Goal: Information Seeking & Learning: Learn about a topic

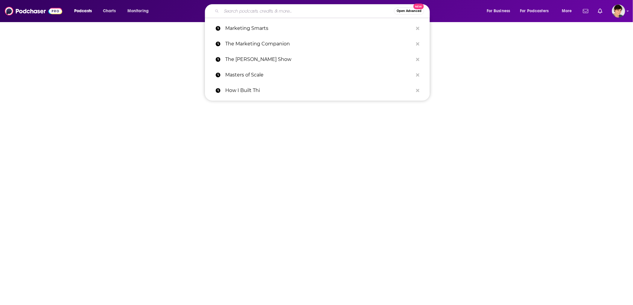
click at [278, 11] on input "Search podcasts, credits, & more..." at bounding box center [307, 11] width 173 height 10
paste input "The Capital Club"
type input "The Capital Club"
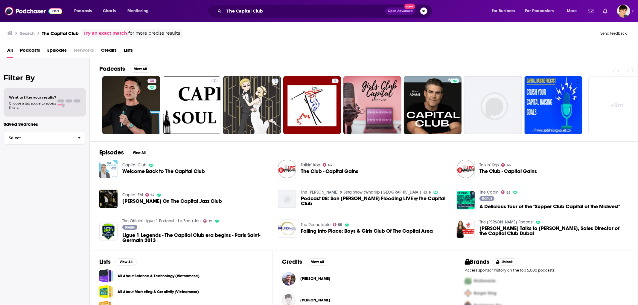
click at [105, 169] on img "Welcome Back to The Capital Club" at bounding box center [108, 169] width 18 height 18
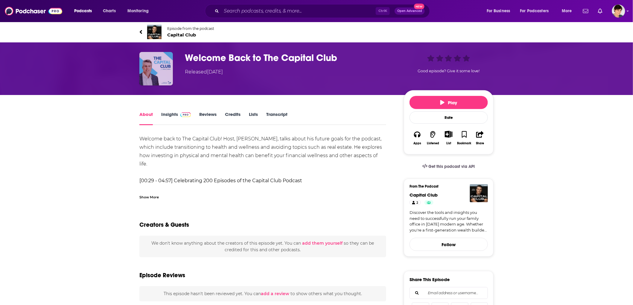
click at [163, 62] on img "Welcome Back to The Capital Club" at bounding box center [156, 69] width 34 height 34
click at [186, 35] on span "Capital Club" at bounding box center [190, 35] width 47 height 6
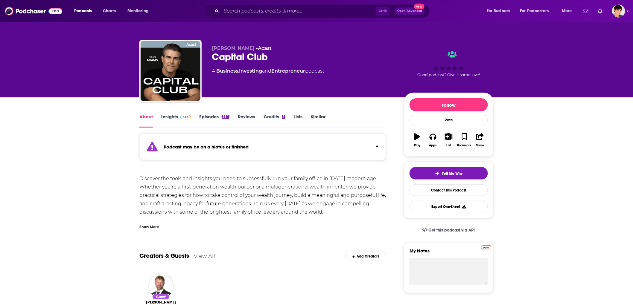
click at [211, 116] on link "Episodes 284" at bounding box center [214, 121] width 30 height 14
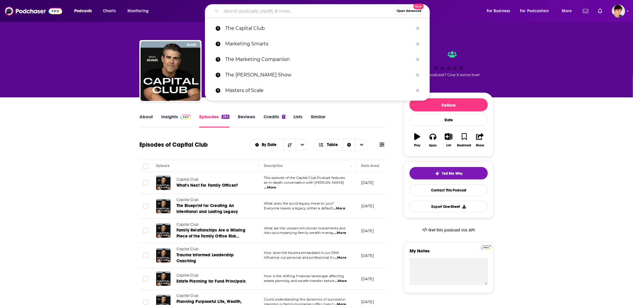
click at [247, 12] on input "Search podcasts, credits, & more..." at bounding box center [307, 11] width 173 height 10
paste input "Private Equity Fast Pitch"
type input "Private Equity Fast Pitch"
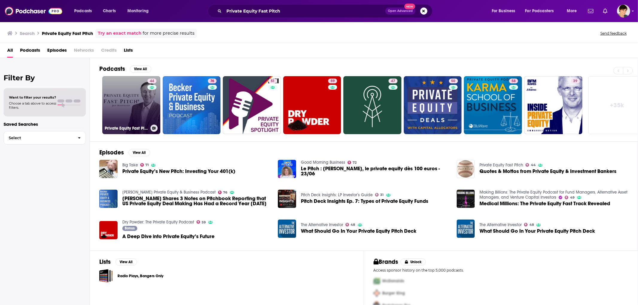
click at [138, 102] on link "44 Private Equity Fast Pitch" at bounding box center [131, 105] width 58 height 58
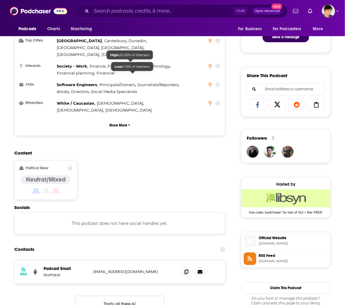
scroll to position [332, 0]
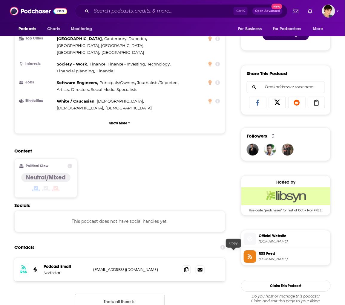
drag, startPoint x: 231, startPoint y: 253, endPoint x: 190, endPoint y: 227, distance: 48.5
click at [191, 265] on span at bounding box center [186, 269] width 9 height 9
click at [211, 170] on div "Content Political Skew Neutral/Mixed" at bounding box center [119, 175] width 211 height 54
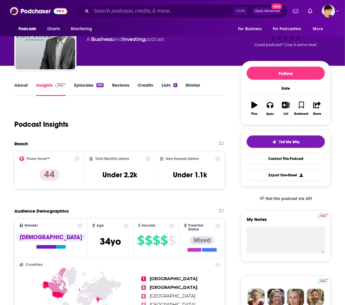
scroll to position [0, 0]
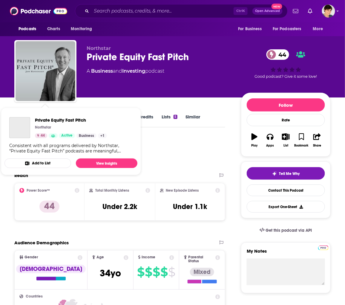
click at [16, 115] on div "Private Equity Fast Pitch Northstar 44 Active Business + 1 Consistent with all …" at bounding box center [70, 135] width 133 height 46
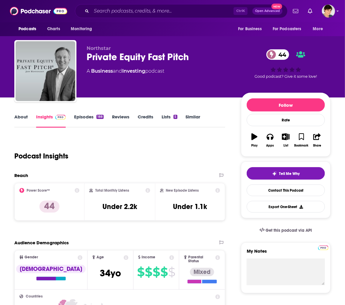
click at [22, 115] on link "About" at bounding box center [20, 121] width 13 height 14
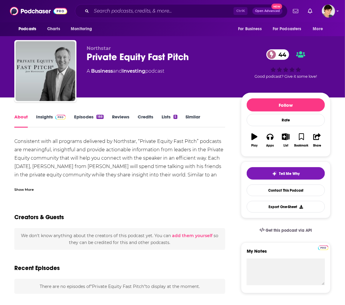
click at [26, 186] on div "Show More" at bounding box center [23, 189] width 19 height 6
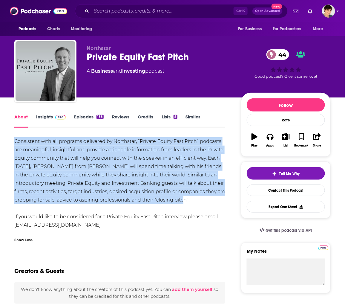
drag, startPoint x: 190, startPoint y: 199, endPoint x: 12, endPoint y: 136, distance: 188.7
copy div "Consistent with all programs delivered by Northstar, “Private Equity Fast Pitch…"
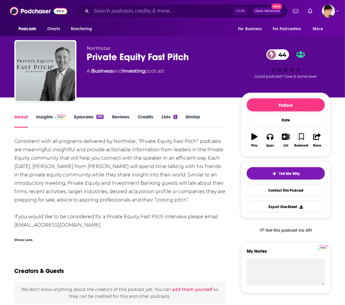
click at [191, 76] on div "Northstar Private Equity Fast Pitch 44 A Business and Investing podcast" at bounding box center [159, 69] width 145 height 48
drag, startPoint x: 36, startPoint y: 167, endPoint x: 73, endPoint y: 169, distance: 36.9
click at [73, 169] on div "Consistent with all programs delivered by Northstar, “Private Equity Fast Pitch…" at bounding box center [119, 183] width 211 height 92
copy div "[PERSON_NAME]"
click at [193, 10] on input "Search podcasts, credits, & more..." at bounding box center [163, 11] width 142 height 10
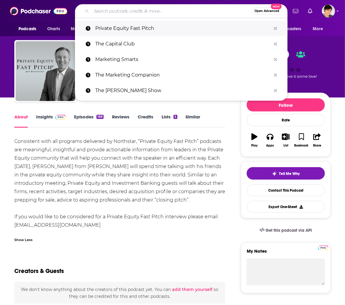
click at [199, 35] on p "Private Equity Fast Pitch" at bounding box center [183, 29] width 176 height 16
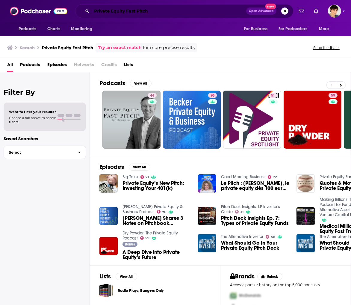
click at [155, 10] on input "Private Equity Fast Pitch" at bounding box center [169, 11] width 154 height 10
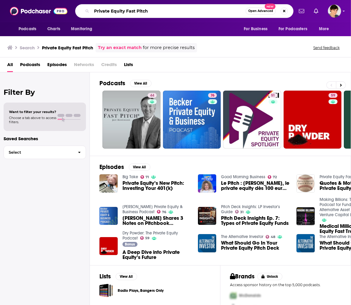
paste input "Beyond 8 Figures"
paste input "Search podcasts, credits, & more..."
type input "Beyond 8 Figures"
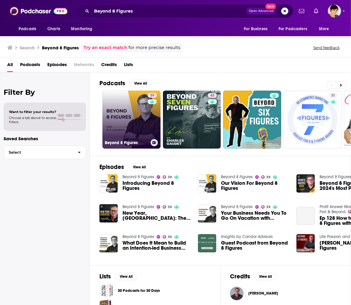
click at [128, 111] on link "39 Beyond 8 Figures" at bounding box center [131, 120] width 58 height 58
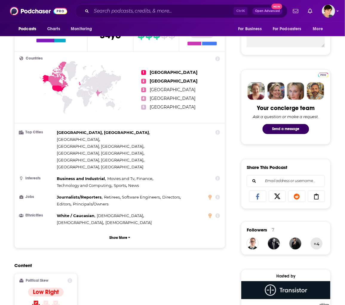
scroll to position [432, 0]
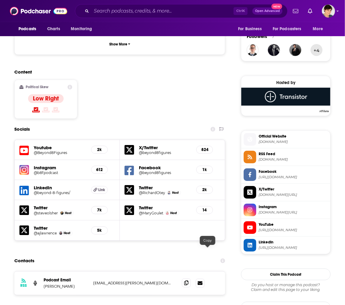
click at [189, 281] on icon at bounding box center [187, 283] width 4 height 5
drag, startPoint x: 169, startPoint y: 85, endPoint x: 162, endPoint y: 88, distance: 8.3
click at [169, 85] on div "Content Political Skew Low Right" at bounding box center [119, 96] width 211 height 54
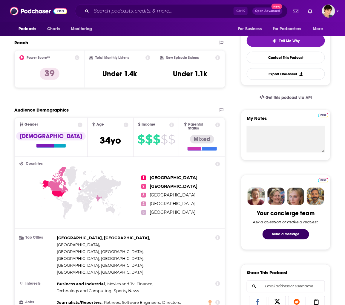
scroll to position [0, 0]
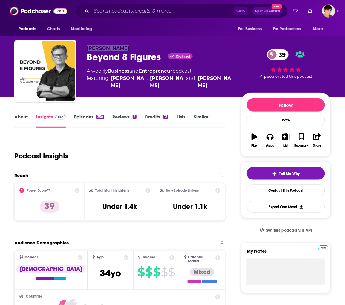
copy span "[PERSON_NAME]"
drag, startPoint x: 124, startPoint y: 48, endPoint x: 85, endPoint y: 49, distance: 38.9
click at [85, 49] on div "[PERSON_NAME] Beyond 8 Figures Claimed 39 A weekly Business and Entrepreneur po…" at bounding box center [172, 72] width 317 height 65
click at [195, 153] on div "Podcast Insights" at bounding box center [117, 152] width 206 height 31
click at [20, 117] on link "About" at bounding box center [20, 121] width 13 height 14
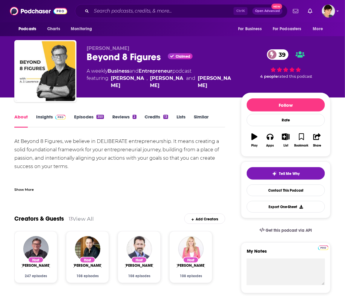
click at [188, 174] on div "At Beyond 8 Figures, we believe in DELIBERATE entrepreneurship. It means creati…" at bounding box center [119, 174] width 211 height 75
click at [28, 187] on div "Show More" at bounding box center [23, 189] width 19 height 6
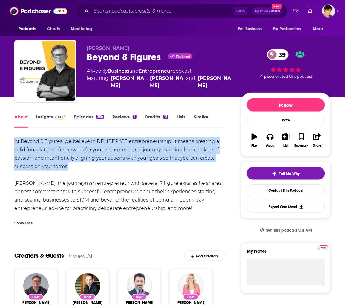
drag, startPoint x: 81, startPoint y: 167, endPoint x: 12, endPoint y: 141, distance: 73.5
copy div "At Beyond 8 Figures, we believe in DELIBERATE entrepreneurship. It means creati…"
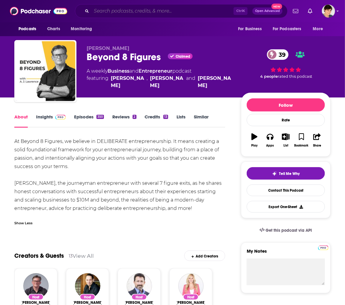
click at [165, 12] on input "Search podcasts, credits, & more..." at bounding box center [163, 11] width 142 height 10
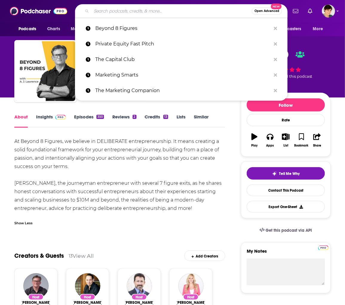
paste input "The Modern CFO"
type input "The Modern CFO"
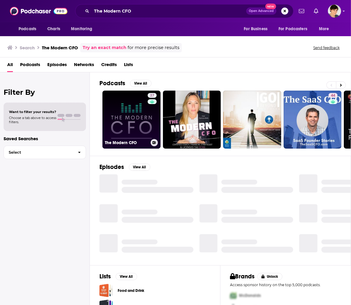
click at [123, 127] on link "27 The Modern CFO" at bounding box center [131, 120] width 58 height 58
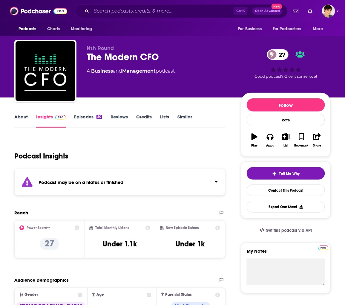
click at [79, 118] on link "Episodes 50" at bounding box center [88, 121] width 28 height 14
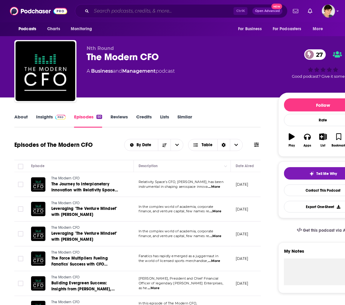
click at [155, 13] on input "Search podcasts, credits, & more..." at bounding box center [163, 11] width 142 height 10
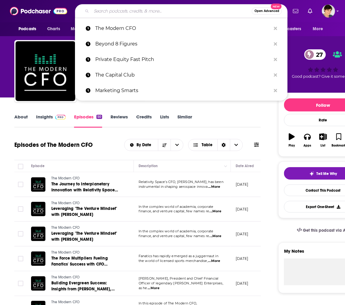
paste input "How I Made It in Private Equity"
type input "How I Made It in Private Equity"
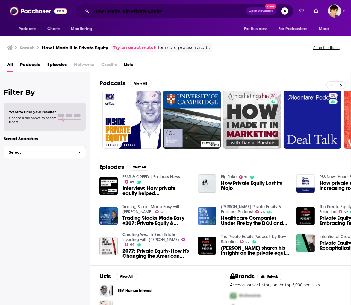
click at [129, 10] on input "How I Made It in Private Equity" at bounding box center [169, 11] width 154 height 10
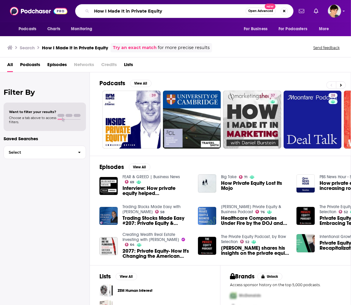
paste input "Lead to Win"
type input "Lead to Win"
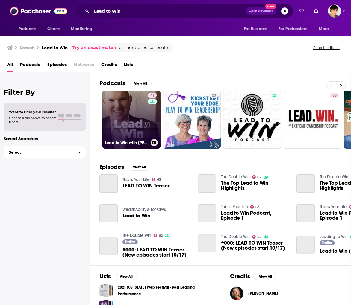
click at [127, 112] on link "41 Lead to Win with [PERSON_NAME]" at bounding box center [131, 120] width 58 height 58
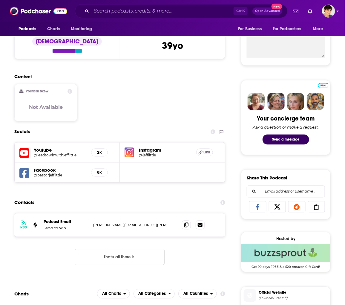
scroll to position [232, 0]
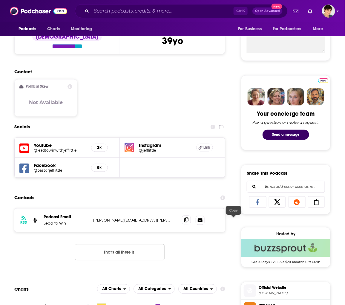
click at [189, 223] on icon at bounding box center [187, 220] width 4 height 5
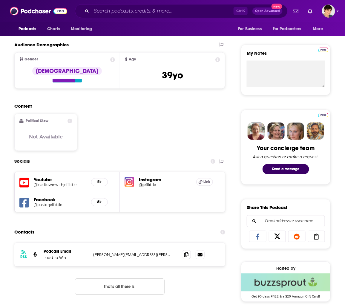
scroll to position [199, 0]
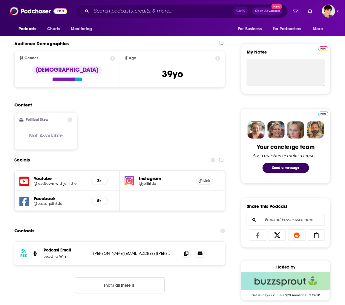
click at [164, 128] on div "Content Political Skew Not Available" at bounding box center [119, 128] width 211 height 53
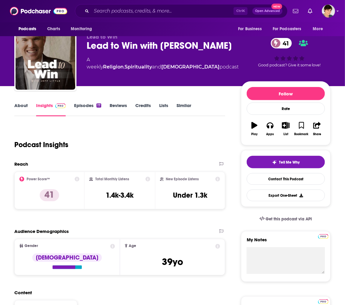
scroll to position [0, 0]
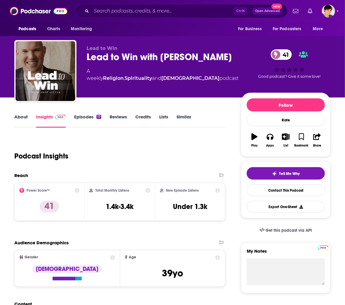
click at [19, 115] on link "About" at bounding box center [20, 121] width 13 height 14
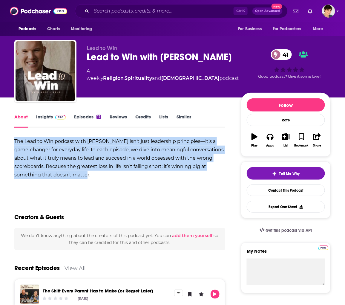
drag, startPoint x: 83, startPoint y: 169, endPoint x: 7, endPoint y: 141, distance: 80.9
copy b "The Lead to Win podcast with [PERSON_NAME] isn’t just leadership principles—it’…"
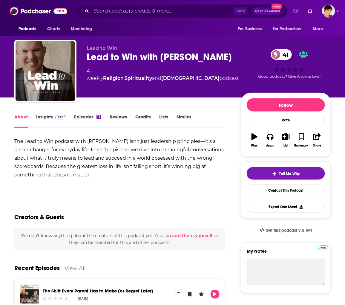
click at [183, 38] on div "Lead to Win Lead to Win with [PERSON_NAME] 41 A weekly Religion , Spirituality …" at bounding box center [173, 65] width 326 height 65
drag, startPoint x: 162, startPoint y: 59, endPoint x: 224, endPoint y: 59, distance: 61.9
click at [229, 59] on div "Lead to Win with [PERSON_NAME] 41" at bounding box center [163, 57] width 152 height 12
copy h1 "[PERSON_NAME]"
click at [177, 4] on div "Podcasts Charts Monitoring Ctrl K Open Advanced New For Business For Podcasters…" at bounding box center [172, 11] width 345 height 22
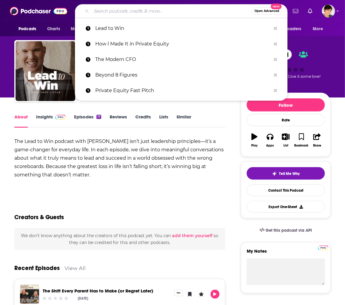
click at [139, 14] on input "Search podcasts, credits, & more..." at bounding box center [172, 11] width 161 height 10
paste input "The Founder’s Mind"
type input "The Founder’s Mind"
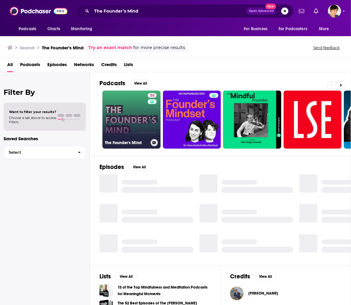
click at [128, 116] on link "34 The Founder's Mind" at bounding box center [131, 120] width 58 height 58
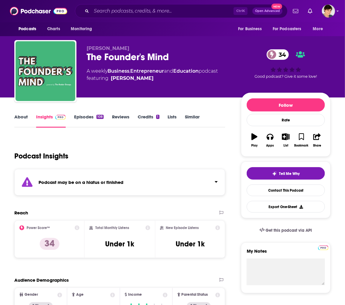
click at [78, 116] on link "Episodes 108" at bounding box center [89, 121] width 30 height 14
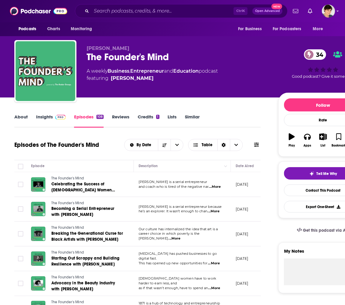
click at [155, 2] on div "Podcasts Charts Monitoring Ctrl K Open Advanced New For Business For Podcasters…" at bounding box center [172, 11] width 345 height 22
click at [152, 7] on input "Search podcasts, credits, & more..." at bounding box center [163, 11] width 142 height 10
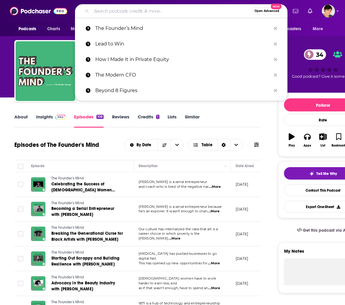
paste input "CEO Wisdom Podcast"
type input "CEO Wisdom Podcast"
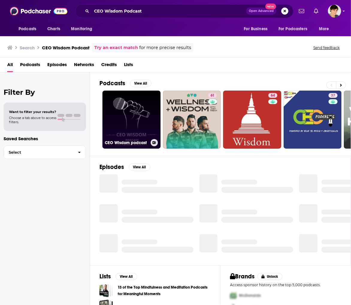
click at [144, 121] on link "CEO Wisdom podcast" at bounding box center [131, 120] width 58 height 58
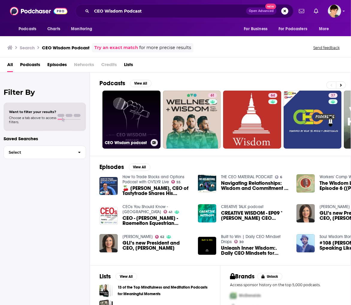
click at [132, 117] on link "CEO Wisdom podcast" at bounding box center [131, 120] width 58 height 58
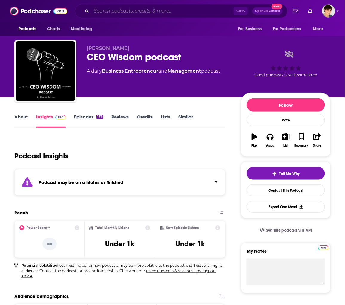
click at [162, 9] on input "Search podcasts, credits, & more..." at bounding box center [163, 11] width 142 height 10
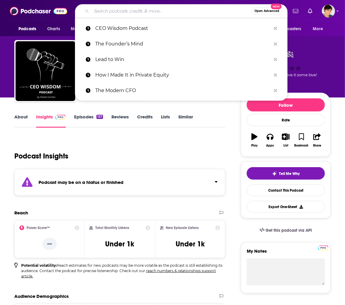
paste input "Business Growth Café"
type input "Business Growth Café"
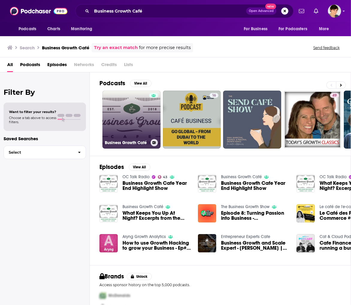
click at [127, 114] on link "Business Growth Café" at bounding box center [131, 120] width 58 height 58
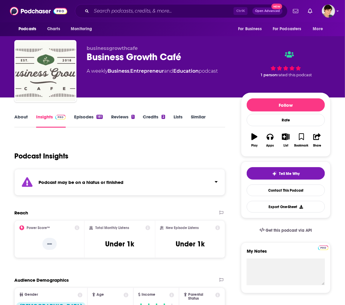
click at [81, 115] on link "Episodes 181" at bounding box center [88, 121] width 29 height 14
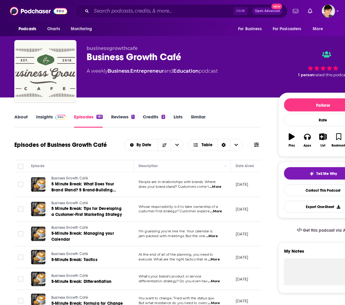
click at [164, 5] on div "Ctrl K Open Advanced New" at bounding box center [181, 11] width 213 height 14
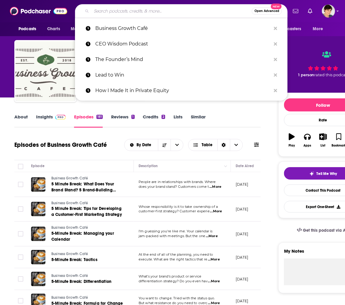
click at [159, 14] on input "Search podcasts, credits, & more..." at bounding box center [172, 11] width 161 height 10
paste input "The Leadership Foundry"
type input "The Leadership Foundry"
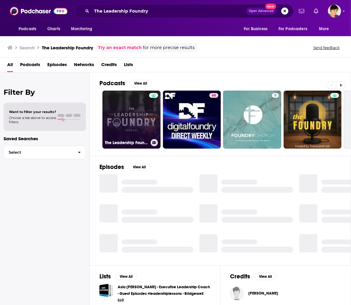
click at [124, 117] on link "The Leadership Foundry Podcast" at bounding box center [131, 120] width 58 height 58
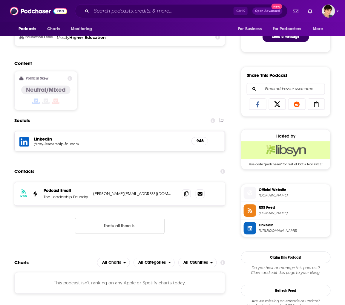
scroll to position [332, 0]
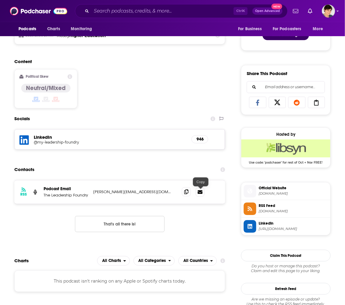
click at [191, 193] on span at bounding box center [186, 191] width 9 height 9
click at [171, 168] on div "Contacts" at bounding box center [119, 169] width 211 height 11
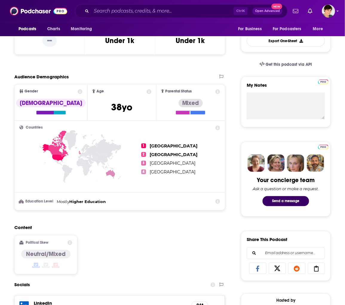
scroll to position [0, 0]
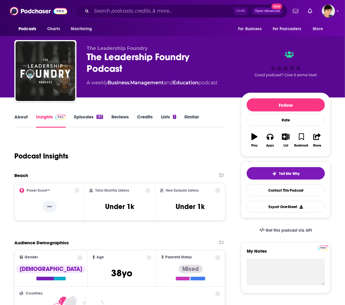
click at [19, 116] on link "About" at bounding box center [20, 121] width 13 height 14
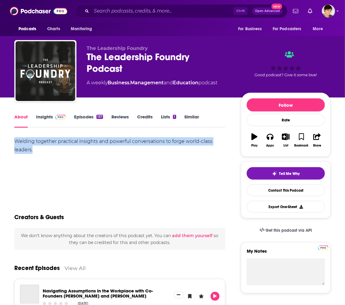
drag, startPoint x: 39, startPoint y: 151, endPoint x: 7, endPoint y: 134, distance: 36.4
copy div "Welding together practical insights and powerful conversations to forge world-c…"
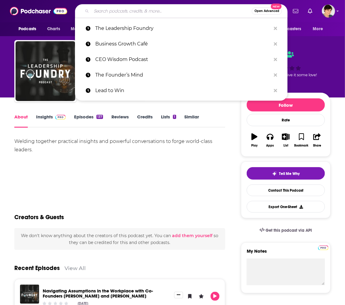
click at [173, 6] on input "Search podcasts, credits, & more..." at bounding box center [172, 11] width 161 height 10
paste input "Invest Like a Boss"
type input "Invest Like a Boss"
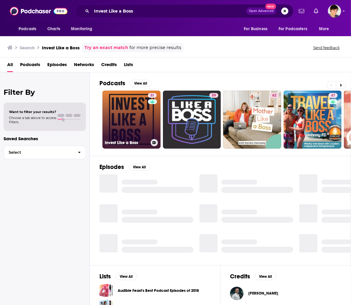
click at [130, 114] on link "51 Invest Like a Boss" at bounding box center [131, 120] width 58 height 58
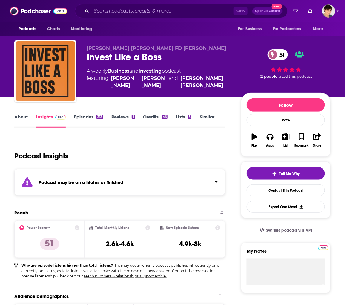
click at [83, 117] on link "Episodes 313" at bounding box center [88, 121] width 29 height 14
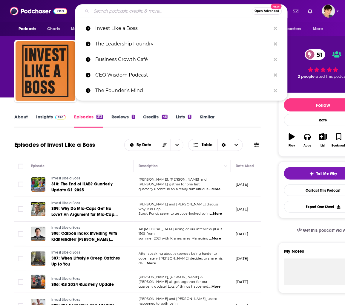
click at [177, 12] on input "Search podcasts, credits, & more..." at bounding box center [172, 11] width 161 height 10
paste input "Exit Strategy Podcast"
type input "Exit Strategy Podcast"
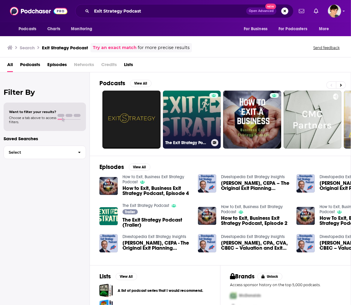
click at [196, 114] on link "The Exit Strategy Podcast" at bounding box center [192, 120] width 58 height 58
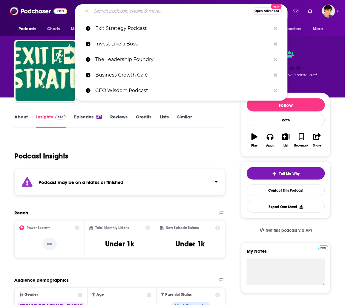
click at [169, 10] on input "Search podcasts, credits, & more..." at bounding box center [172, 11] width 161 height 10
paste input "Family Enterprise Insights"
type input "Family Enterprise Insights"
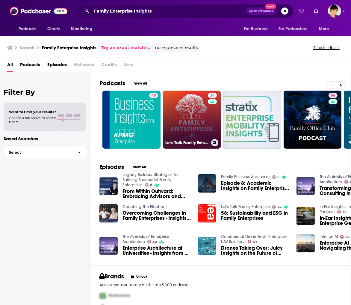
click at [197, 115] on link "24 Let's Talk Family Enterprise" at bounding box center [192, 120] width 58 height 58
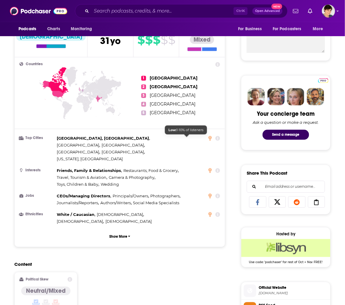
scroll to position [366, 0]
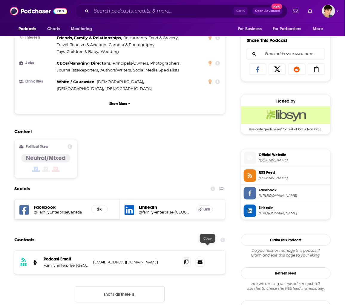
click at [189, 260] on icon at bounding box center [187, 262] width 4 height 5
drag, startPoint x: 199, startPoint y: 147, endPoint x: 180, endPoint y: 145, distance: 18.7
click at [199, 147] on div "Content Political Skew Neutral/Mixed" at bounding box center [119, 156] width 211 height 54
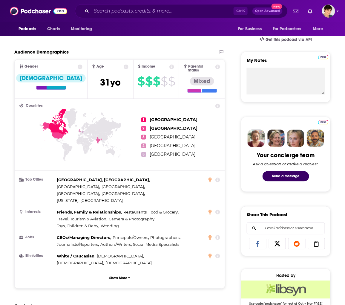
scroll to position [0, 0]
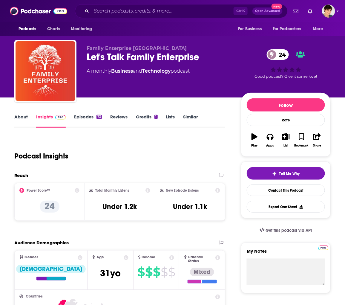
click at [180, 147] on div "Podcast Insights" at bounding box center [117, 152] width 206 height 31
click at [20, 118] on link "About" at bounding box center [20, 121] width 13 height 14
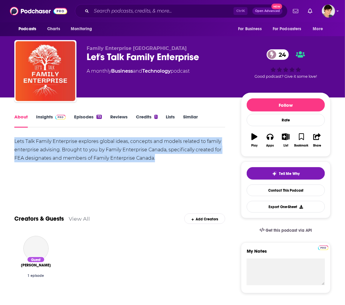
drag, startPoint x: 163, startPoint y: 158, endPoint x: 11, endPoint y: 142, distance: 152.8
copy div "Lets Talk Family Enterprise explores global ideas, concepts and models related …"
click at [192, 169] on div "Lets Talk Family Enterprise explores global ideas, concepts and models related …" at bounding box center [119, 158] width 211 height 42
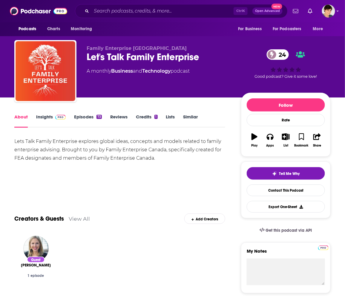
click at [203, 160] on div "Lets Talk Family Enterprise explores global ideas, concepts and models related …" at bounding box center [119, 149] width 211 height 25
click at [174, 4] on div "Ctrl K Open Advanced New" at bounding box center [181, 11] width 213 height 14
click at [169, 11] on input "Search podcasts, credits, & more..." at bounding box center [163, 11] width 142 height 10
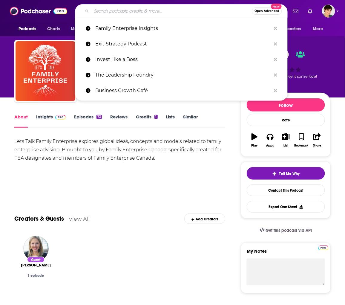
paste input "Modern Leadership"
type input "Modern Leadership"
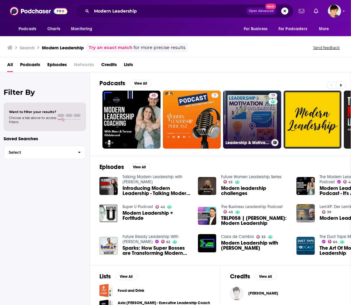
click at [265, 118] on link "19 Leadership & Motivation Unleashed: Practical Leadership for Modern Workplaces" at bounding box center [252, 120] width 58 height 58
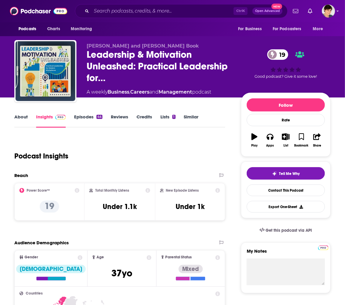
click at [22, 116] on link "About" at bounding box center [20, 121] width 13 height 14
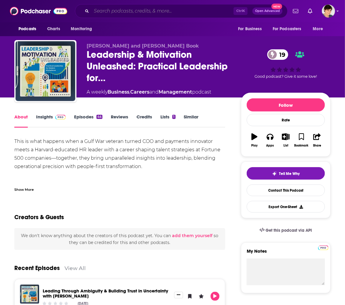
click at [171, 8] on input "Search podcasts, credits, & more..." at bounding box center [163, 11] width 142 height 10
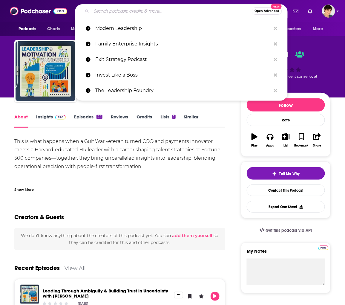
paste input "Next Gen Business"
type input "Next Gen Business"
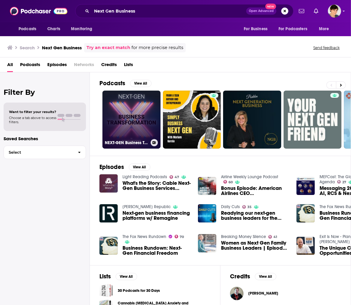
click at [119, 121] on link "NEXT-GEN Business Transformation" at bounding box center [131, 120] width 58 height 58
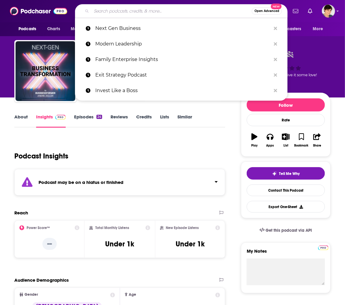
click at [162, 10] on input "Search podcasts, credits, & more..." at bounding box center [172, 11] width 161 height 10
paste input "The Modern CEO"
type input "The Modern CEO"
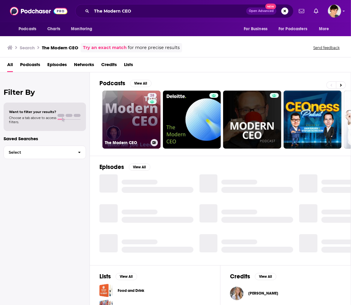
click at [123, 109] on link "28 The Modern CEO" at bounding box center [131, 120] width 58 height 58
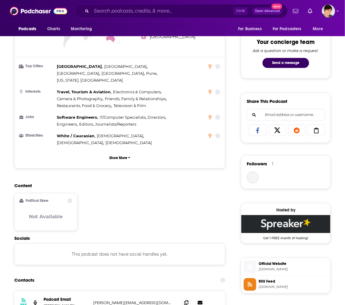
scroll to position [399, 0]
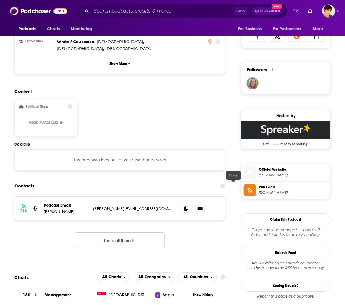
click at [189, 206] on icon at bounding box center [187, 208] width 4 height 5
click at [196, 97] on div "Content Political Skew Not Available" at bounding box center [119, 115] width 211 height 53
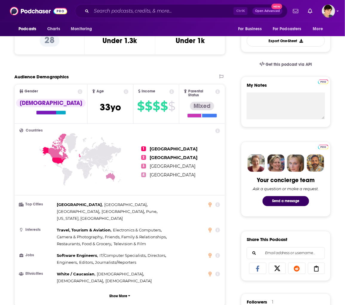
scroll to position [0, 0]
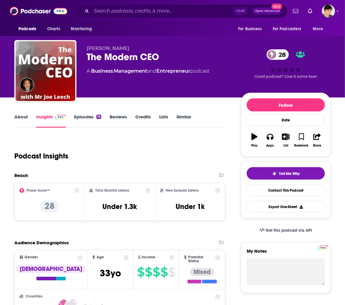
click at [19, 118] on link "About" at bounding box center [20, 121] width 13 height 14
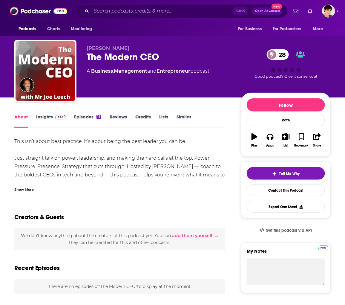
click at [25, 185] on div "Show More" at bounding box center [119, 187] width 211 height 10
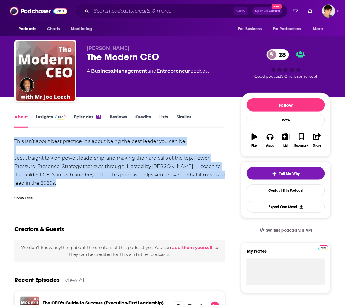
drag, startPoint x: 73, startPoint y: 182, endPoint x: 14, endPoint y: 141, distance: 71.6
click at [14, 141] on div "This isn’t about best practice. It’s about being the best leader you can be. Ju…" at bounding box center [119, 162] width 211 height 50
copy div "This isn’t about best practice. It’s about being the best leader you can be. Ju…"
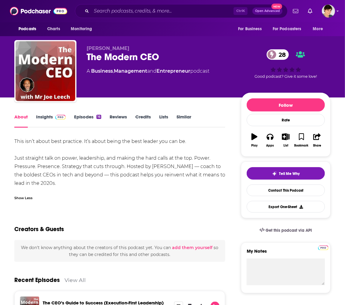
click at [201, 92] on div "[PERSON_NAME] The Modern CEO 28 A Business , Management and Entrepreneur podcast" at bounding box center [159, 69] width 145 height 48
drag, startPoint x: 118, startPoint y: 46, endPoint x: 86, endPoint y: 48, distance: 31.5
click at [87, 48] on p "[PERSON_NAME]" at bounding box center [159, 48] width 145 height 6
copy span "[PERSON_NAME]"
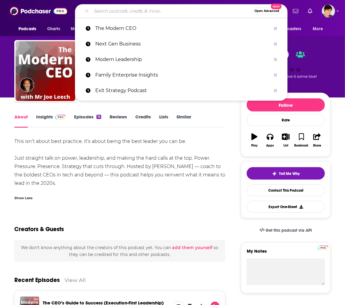
click at [173, 9] on input "Search podcasts, credits, & more..." at bounding box center [172, 11] width 161 height 10
paste input "Mind Your Business"
type input "Mind Your Business"
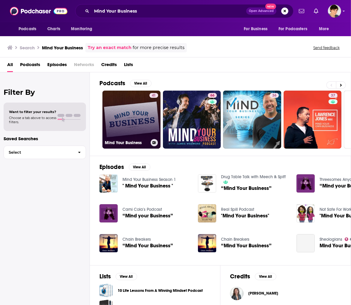
click at [129, 112] on link "41 Mind Your Business" at bounding box center [131, 120] width 58 height 58
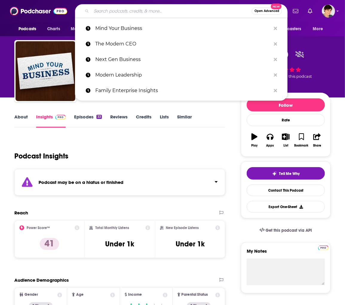
click at [173, 10] on input "Search podcasts, credits, & more..." at bounding box center [172, 11] width 161 height 10
paste input "Business Builders Show"
type input "Business Builders Show"
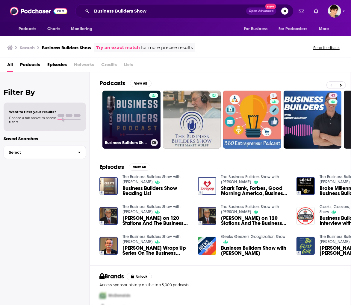
click at [142, 111] on link "Business Builders Show" at bounding box center [131, 120] width 58 height 58
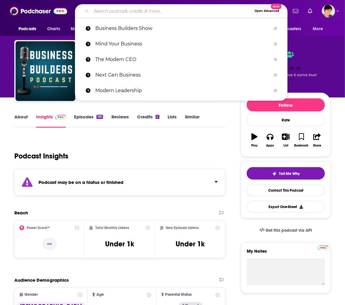
click at [173, 9] on input "Search podcasts, credits, & more..." at bounding box center [172, 11] width 161 height 10
paste input "Venture Lounge"
type input "Venture Lounge"
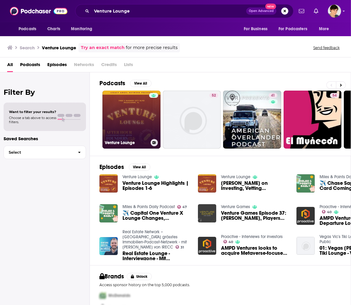
click at [129, 112] on link "Venture Lounge" at bounding box center [131, 120] width 58 height 58
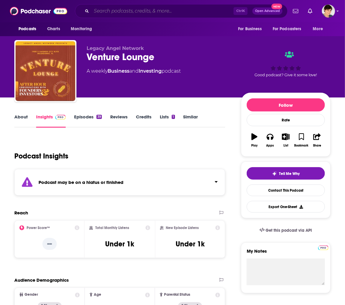
click at [150, 11] on input "Search podcasts, credits, & more..." at bounding box center [163, 11] width 142 height 10
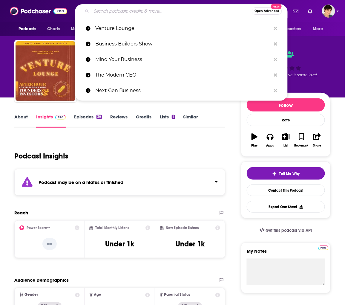
paste input "Investing in the [GEOGRAPHIC_DATA]"
type input "Investing in the [GEOGRAPHIC_DATA]"
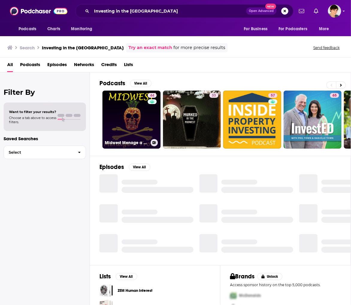
click at [125, 118] on link "44 Midwest Menage a Trois - Swinging in the [GEOGRAPHIC_DATA]" at bounding box center [131, 120] width 58 height 58
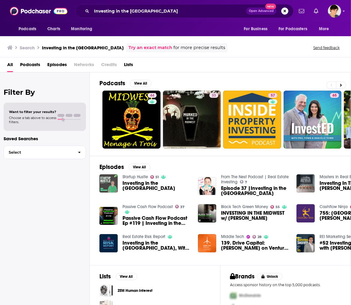
click at [107, 185] on img "Investing in the Midwest" at bounding box center [108, 183] width 18 height 18
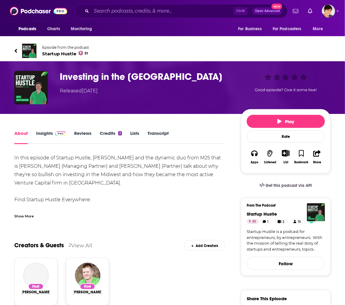
click at [86, 74] on h1 "Investing in the [GEOGRAPHIC_DATA]" at bounding box center [146, 77] width 172 height 12
click at [30, 86] on img "Investing in the Midwest" at bounding box center [31, 88] width 34 height 34
click at [87, 74] on h1 "Investing in the [GEOGRAPHIC_DATA]" at bounding box center [146, 77] width 172 height 12
click at [25, 89] on img "Investing in the Midwest" at bounding box center [31, 88] width 34 height 34
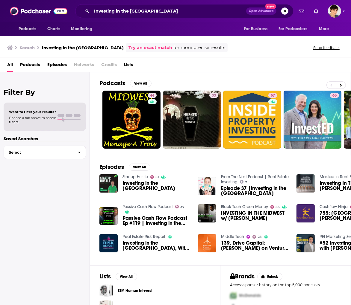
click at [136, 184] on span "Investing in the [GEOGRAPHIC_DATA]" at bounding box center [156, 186] width 68 height 10
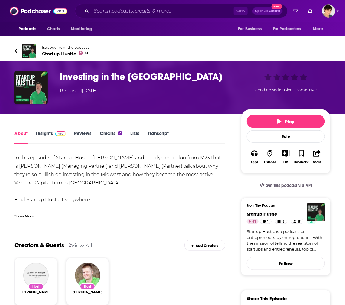
click at [103, 76] on h1 "Investing in the [GEOGRAPHIC_DATA]" at bounding box center [146, 77] width 172 height 12
click at [48, 54] on span "Startup Hustle 51" at bounding box center [65, 54] width 47 height 6
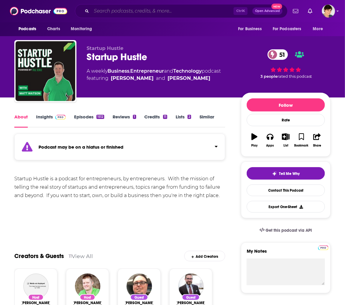
click at [160, 7] on input "Search podcasts, credits, & more..." at bounding box center [163, 11] width 142 height 10
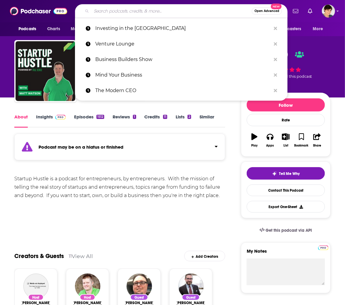
paste input "DealCast"
type input "DealCast"
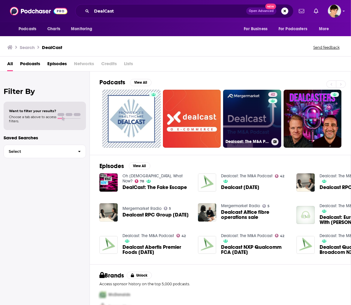
click at [249, 114] on link "42 Dealcast: The M&A Podcast" at bounding box center [252, 119] width 58 height 58
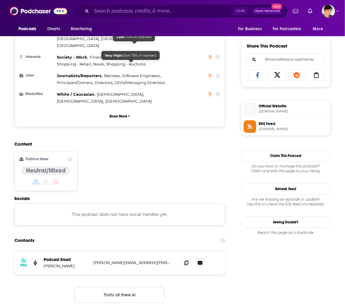
scroll to position [432, 0]
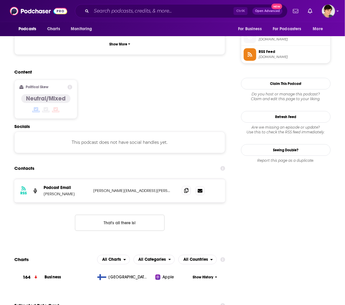
click at [191, 186] on span at bounding box center [186, 190] width 9 height 9
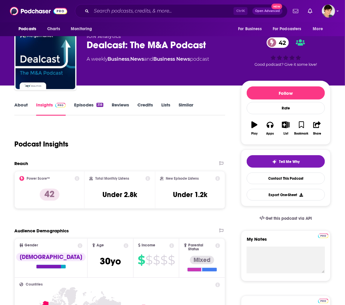
scroll to position [0, 0]
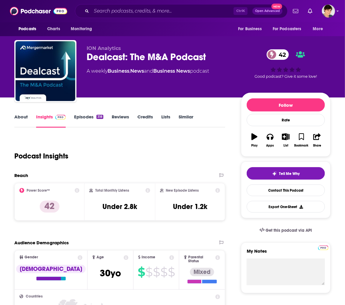
click at [21, 118] on link "About" at bounding box center [20, 121] width 13 height 14
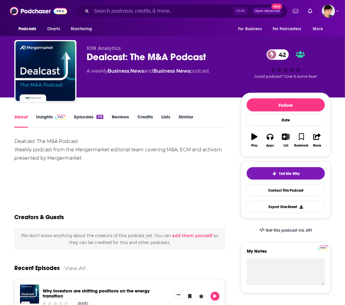
click at [185, 41] on div "ION Analytics Dealcast: The M&A Podcast 42 A weekly Business , News and Busines…" at bounding box center [172, 72] width 317 height 65
click at [99, 56] on div "Dealcast: The M&A Podcast 42" at bounding box center [159, 57] width 145 height 12
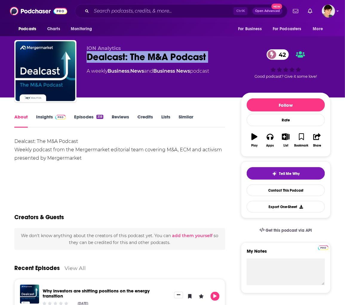
click at [99, 56] on div "Dealcast: The M&A Podcast 42" at bounding box center [159, 57] width 145 height 12
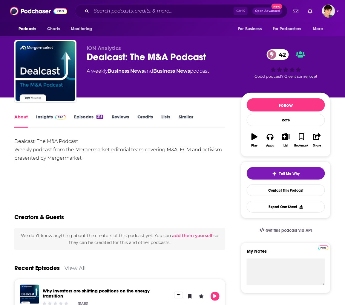
click at [178, 94] on div "ION Analytics Dealcast: The M&A Podcast 42 A weekly Business , News and Busines…" at bounding box center [209, 72] width 244 height 54
click at [48, 115] on link "Insights" at bounding box center [51, 121] width 30 height 14
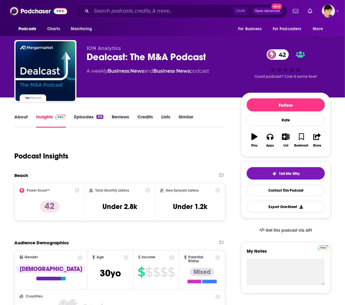
click at [17, 117] on link "About" at bounding box center [20, 121] width 13 height 14
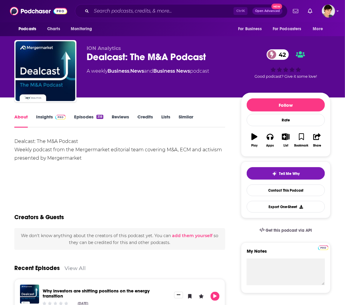
click at [158, 188] on div "Show More" at bounding box center [119, 187] width 211 height 10
click at [168, 175] on div "Dealcast: The M&A Podcast Weekly podcast from the Mergermarket editorial team c…" at bounding box center [119, 158] width 211 height 42
click at [165, 12] on input "Search podcasts, credits, & more..." at bounding box center [163, 11] width 142 height 10
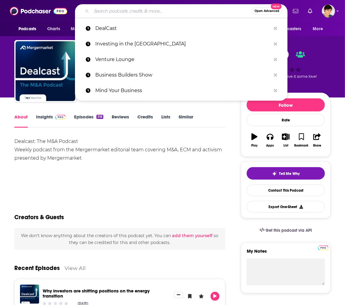
paste input "Smart Business Leadership Podcast"
type input "Smart Business Leadership Podcast"
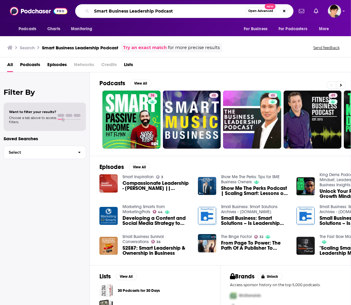
drag, startPoint x: 155, startPoint y: 10, endPoint x: 263, endPoint y: 15, distance: 108.7
click at [263, 15] on div "Smart Business Leadership Podcast Open Advanced New" at bounding box center [184, 11] width 218 height 14
type input "Smart Business Leadership"
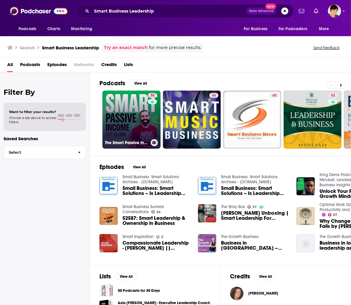
click at [130, 127] on link "74 The Smart Passive Income Online Business and Blogging Podcast" at bounding box center [131, 120] width 58 height 58
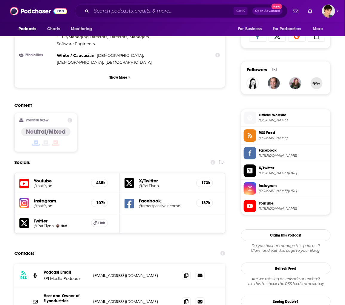
scroll to position [465, 0]
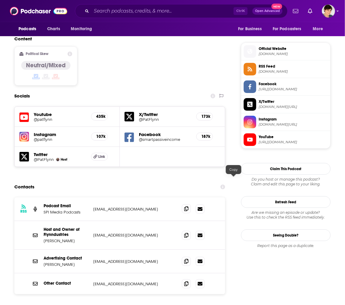
click at [189, 206] on icon at bounding box center [187, 208] width 4 height 5
click at [191, 47] on div "Content Political Skew Neutral/Mixed" at bounding box center [119, 63] width 211 height 54
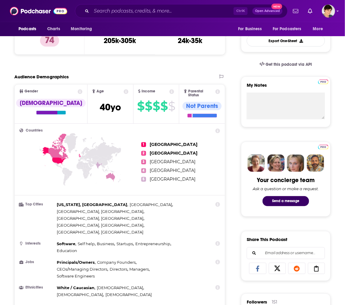
scroll to position [0, 0]
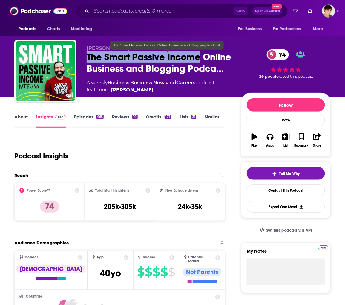
drag, startPoint x: 82, startPoint y: 59, endPoint x: 201, endPoint y: 57, distance: 118.5
click at [201, 57] on div "Pat Flynn The Smart Passive Income Online Business and Blogging Podca… 74 A wee…" at bounding box center [172, 72] width 317 height 65
copy h2 "The Smart Passive Income"
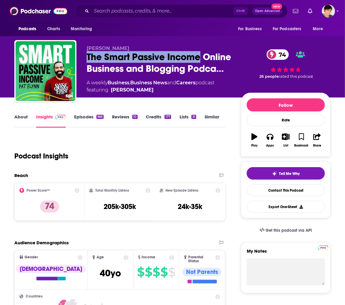
click at [182, 82] on link "Careers" at bounding box center [185, 83] width 19 height 6
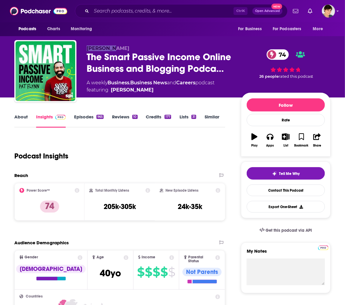
drag, startPoint x: 111, startPoint y: 47, endPoint x: 76, endPoint y: 48, distance: 35.3
click at [76, 48] on div "Pat Flynn The Smart Passive Income Online Business and Blogging Podca… 74 A wee…" at bounding box center [172, 72] width 317 height 65
copy div "[PERSON_NAME]"
click at [163, 8] on input "Search podcasts, credits, & more..." at bounding box center [163, 11] width 142 height 10
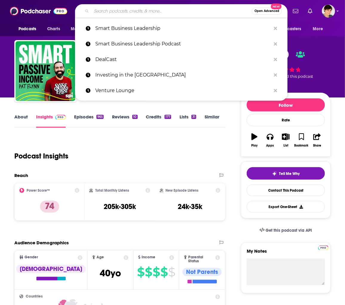
paste input "Legacy Builders Podcast"
type input "Legacy Builders Podcast"
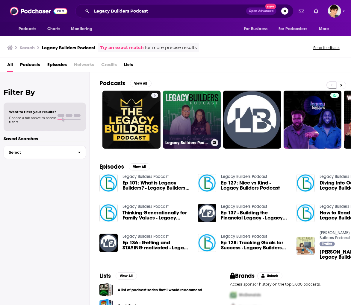
click at [190, 118] on link "Legacy Builders Podcast" at bounding box center [192, 120] width 58 height 58
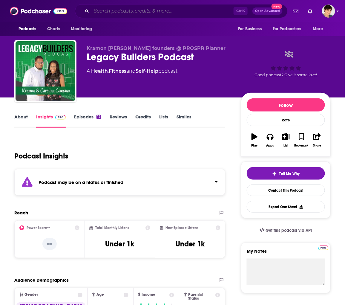
click at [155, 10] on input "Search podcasts, credits, & more..." at bounding box center [163, 11] width 142 height 10
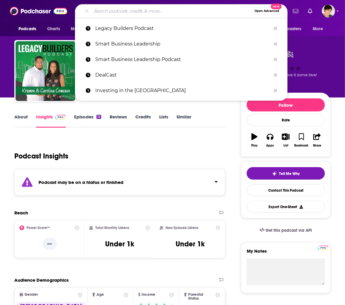
paste input "The Conscious Capitalist"
type input "The Conscious Capitalist"
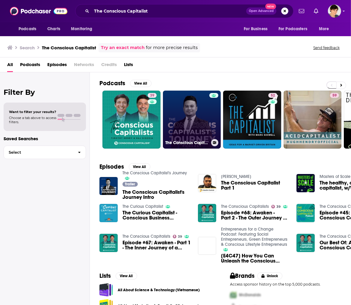
click at [179, 124] on link "The Conscious Capitalist's Journey" at bounding box center [192, 120] width 58 height 58
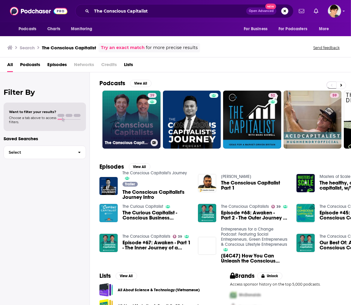
click at [128, 123] on link "39 The Conscious Capitalists" at bounding box center [131, 120] width 58 height 58
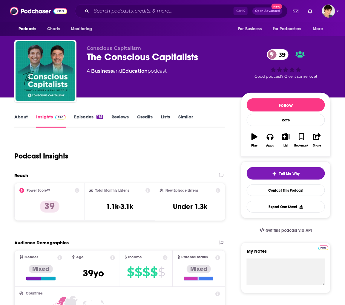
click at [22, 116] on link "About" at bounding box center [20, 121] width 13 height 14
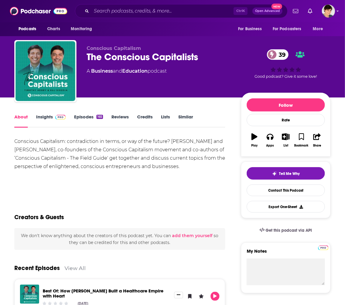
click at [144, 57] on div "The Conscious Capitalists 39" at bounding box center [159, 57] width 145 height 12
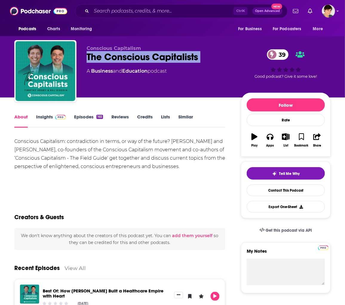
click at [144, 57] on div "The Conscious Capitalists 39" at bounding box center [159, 57] width 145 height 12
copy div "The Conscious Capitalists 39"
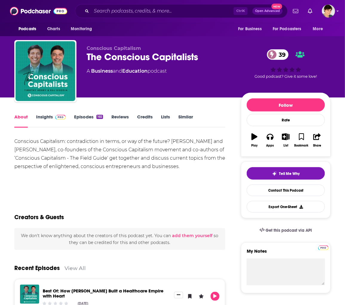
click at [211, 33] on div "Podcasts Charts Monitoring For Business For Podcasters More" at bounding box center [172, 29] width 345 height 14
drag, startPoint x: 172, startPoint y: 142, endPoint x: 39, endPoint y: 150, distance: 132.7
click at [39, 150] on div "Conscious Capitalism: contradiction in terms, or way of the future? Timothy Hen…" at bounding box center [119, 154] width 211 height 34
copy div "Timothy Henry and Raj Sisodia"
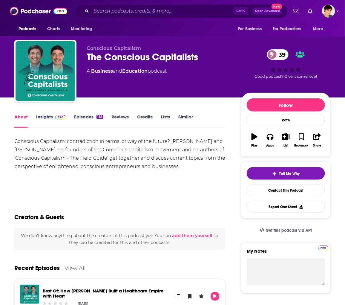
drag, startPoint x: 210, startPoint y: 109, endPoint x: 132, endPoint y: 107, distance: 78.1
click at [43, 115] on link "Insights" at bounding box center [51, 121] width 30 height 14
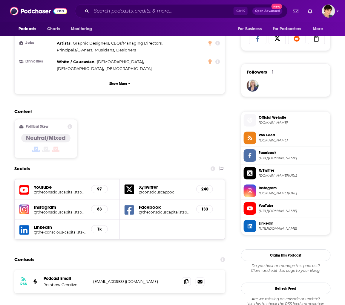
scroll to position [465, 0]
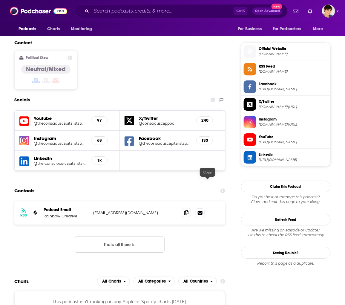
click at [191, 208] on span at bounding box center [186, 212] width 9 height 9
